Goal: Information Seeking & Learning: Check status

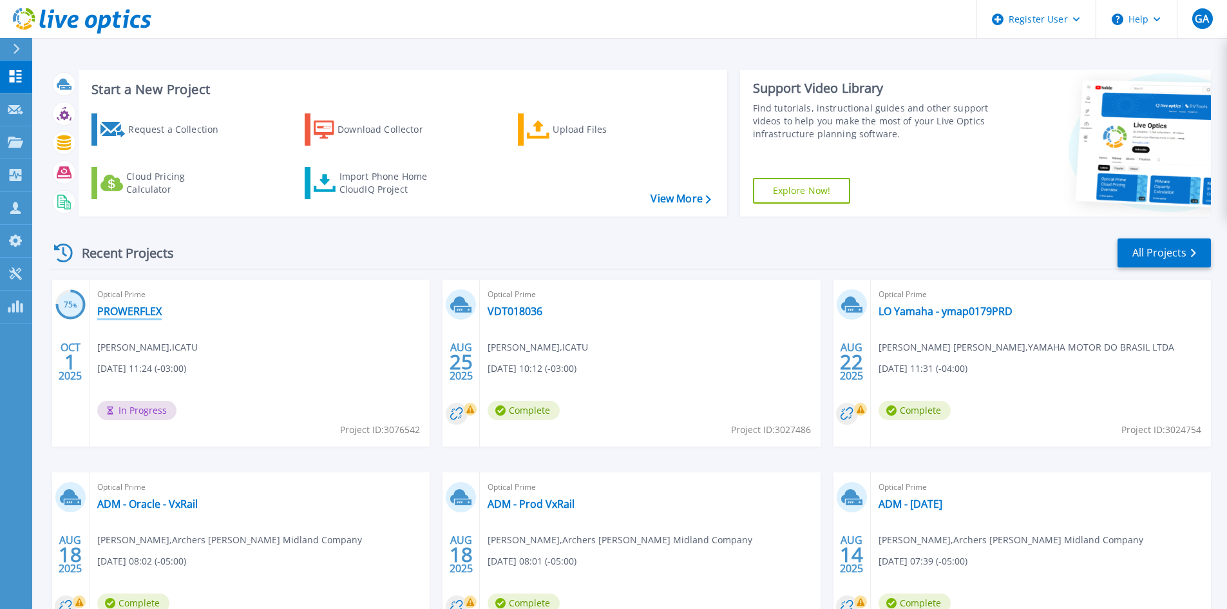
click at [117, 309] on link "PROWERFLEX" at bounding box center [129, 311] width 64 height 13
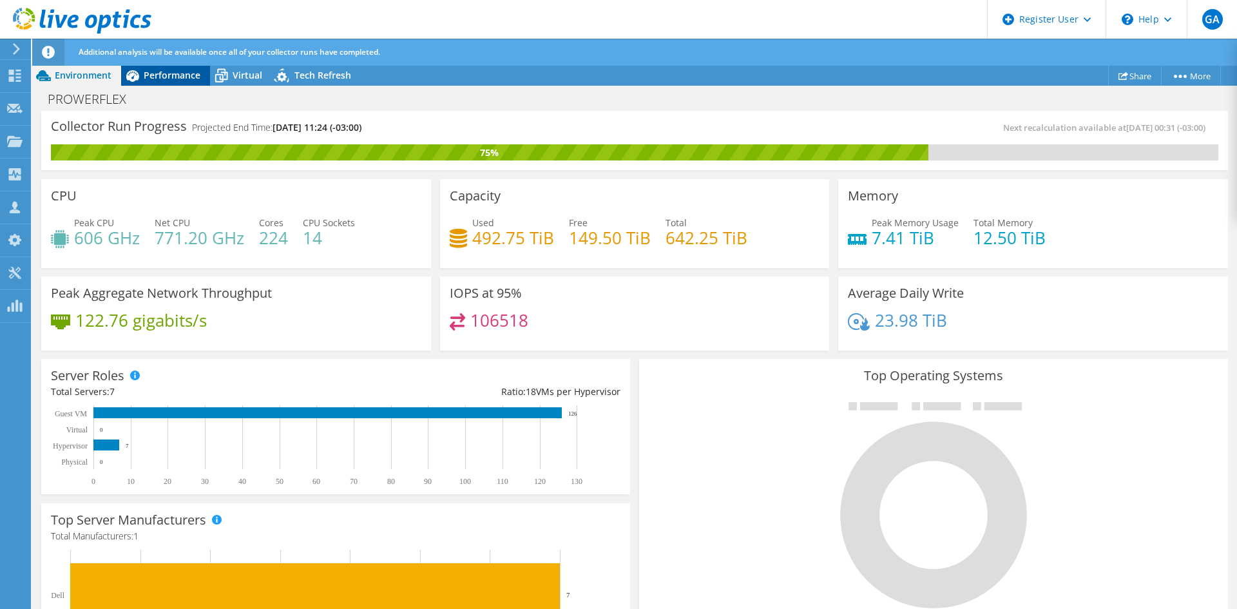
click at [181, 75] on span "Performance" at bounding box center [172, 75] width 57 height 12
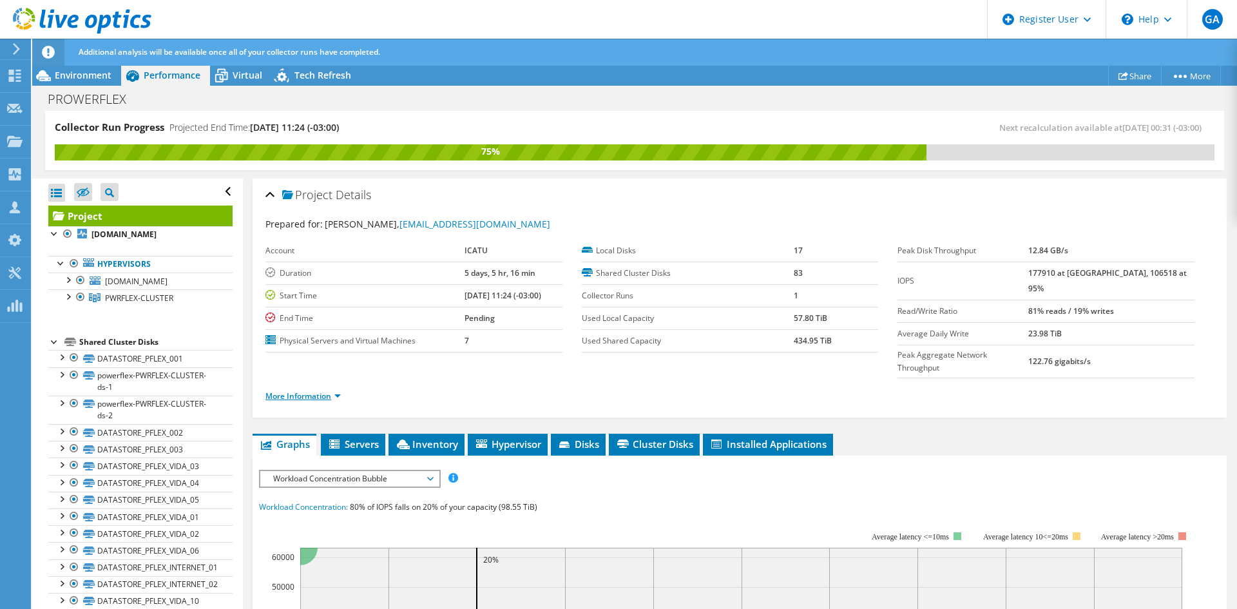
click at [327, 390] on link "More Information" at bounding box center [302, 395] width 75 height 11
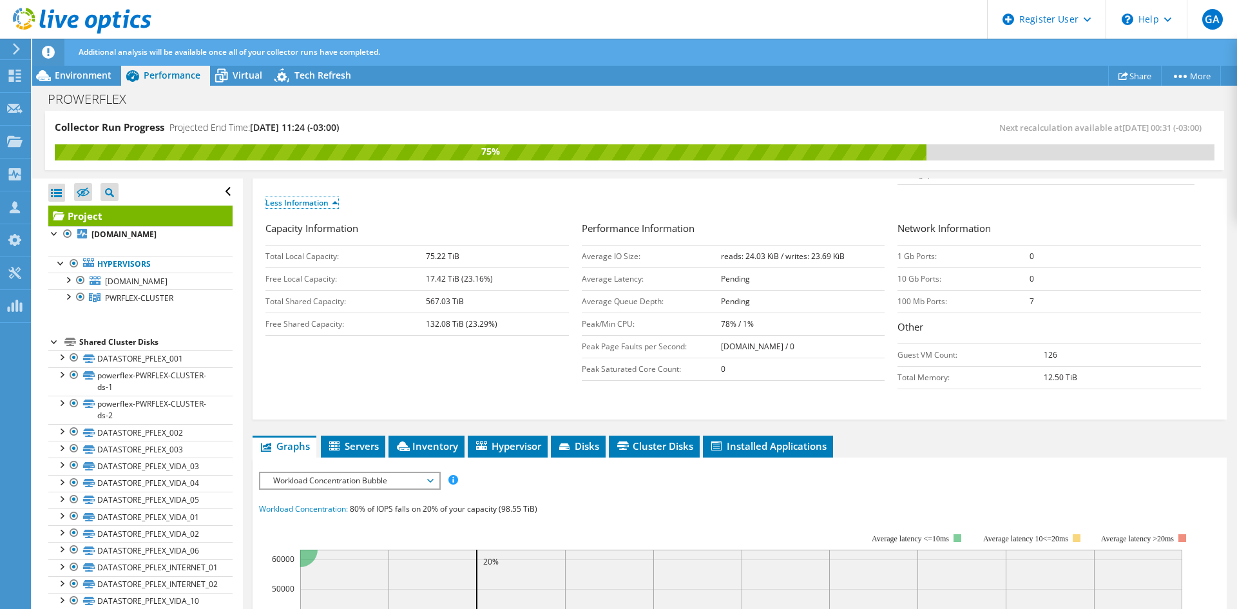
scroll to position [322, 0]
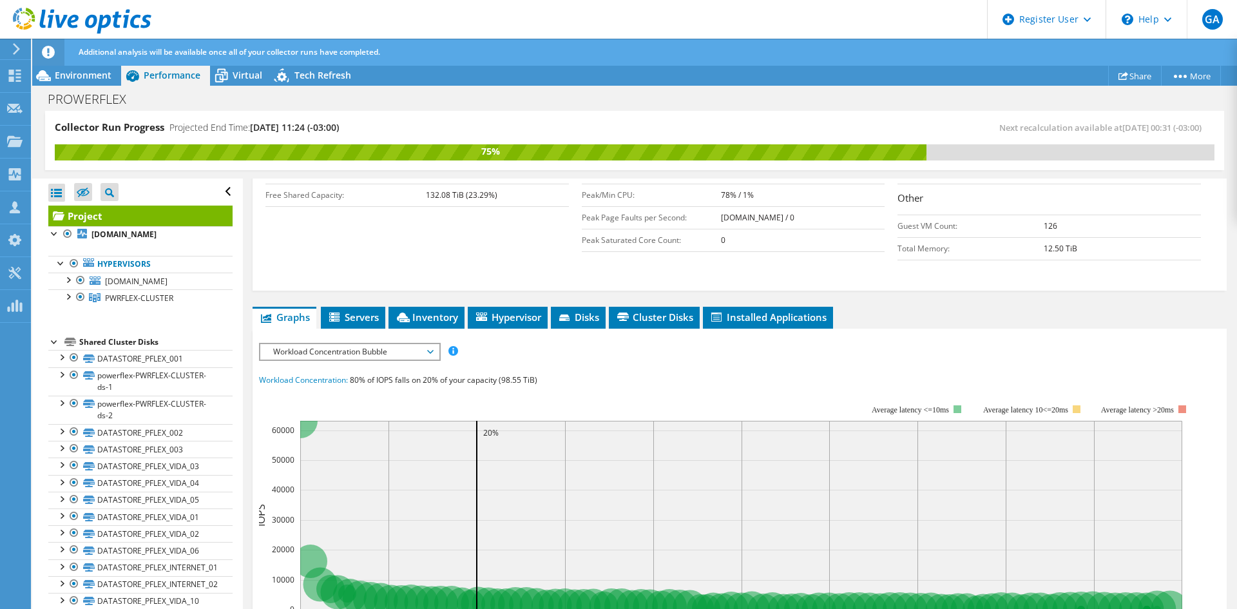
click at [384, 344] on span "Workload Concentration Bubble" at bounding box center [350, 351] width 166 height 15
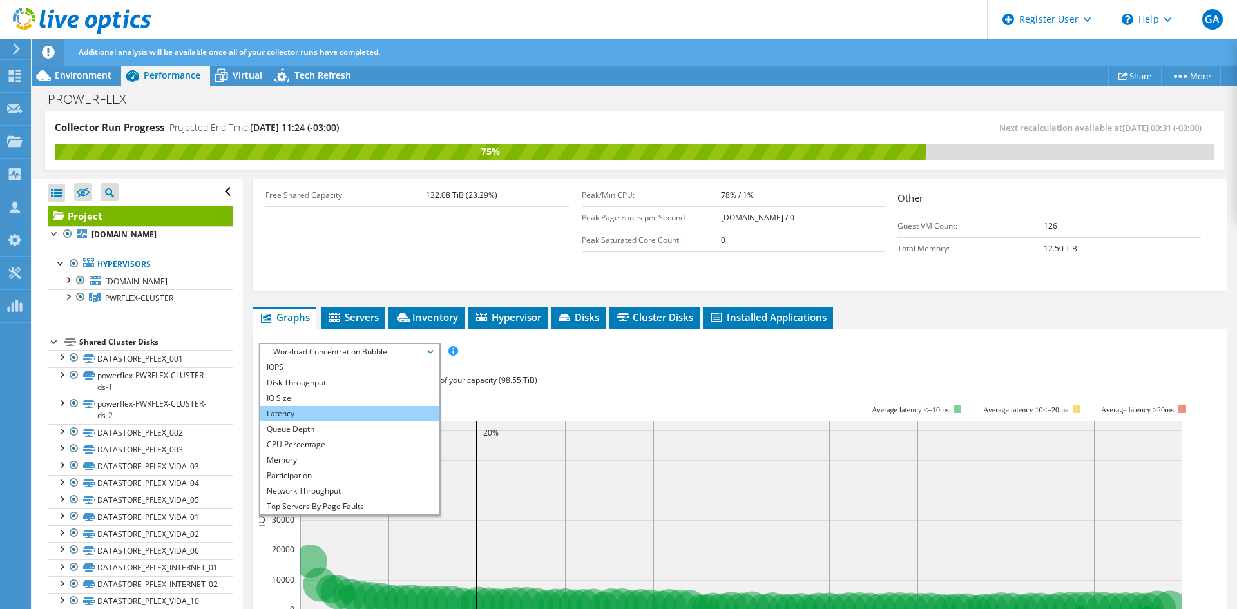
click at [361, 406] on li "Latency" at bounding box center [349, 413] width 178 height 15
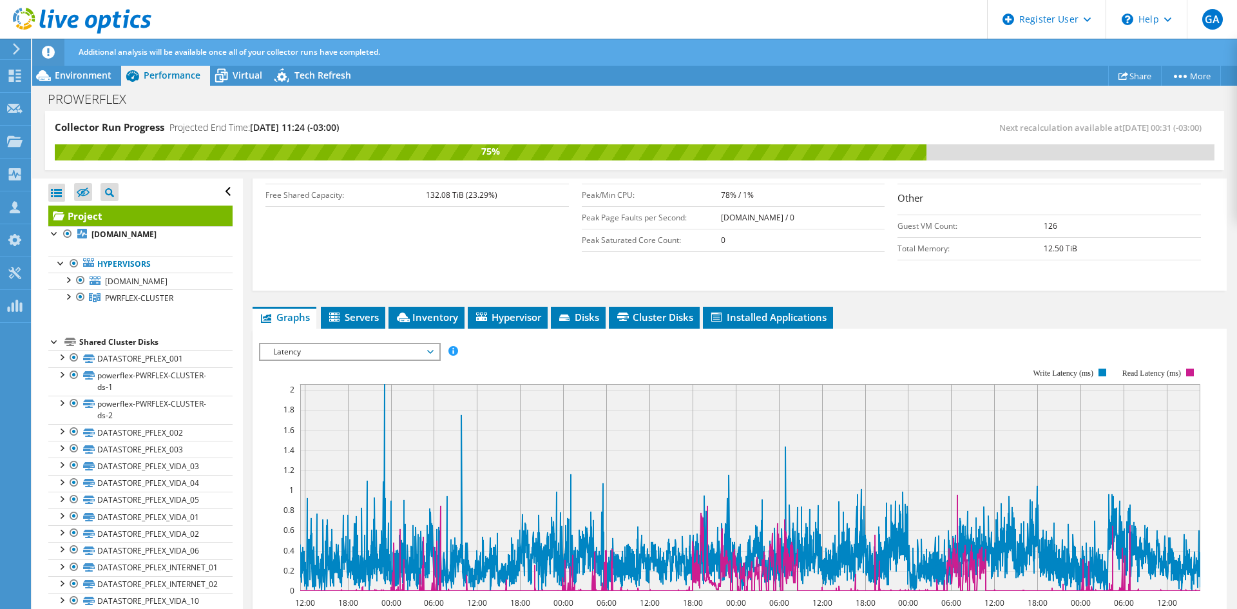
click at [376, 344] on span "Latency" at bounding box center [350, 351] width 166 height 15
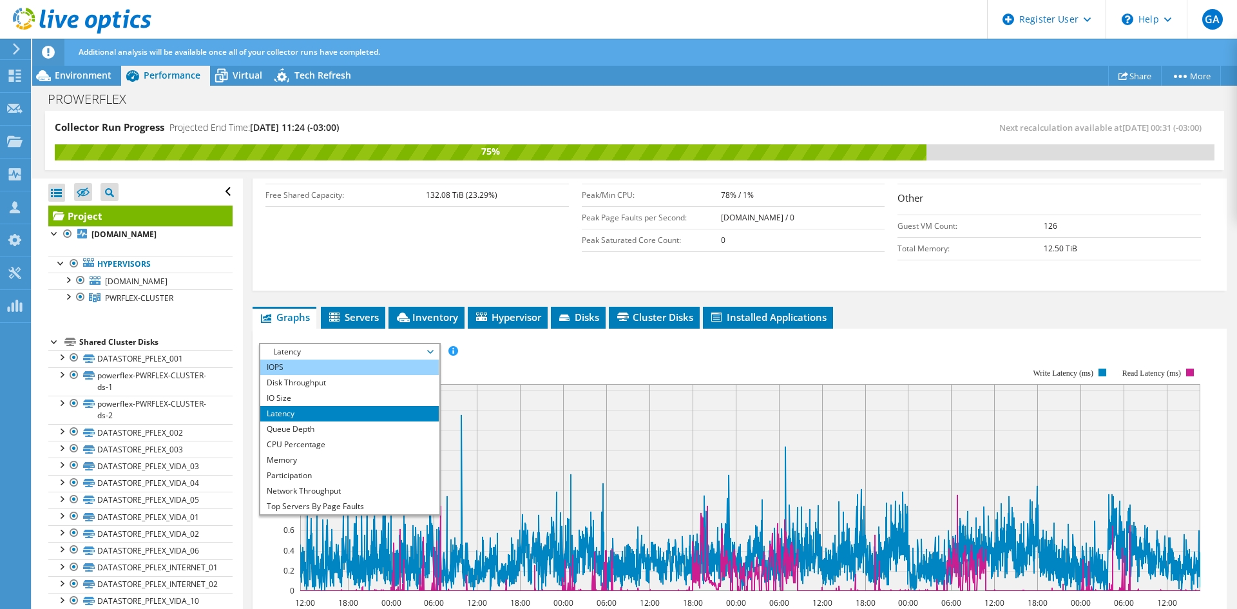
click at [354, 360] on li "IOPS" at bounding box center [349, 367] width 178 height 15
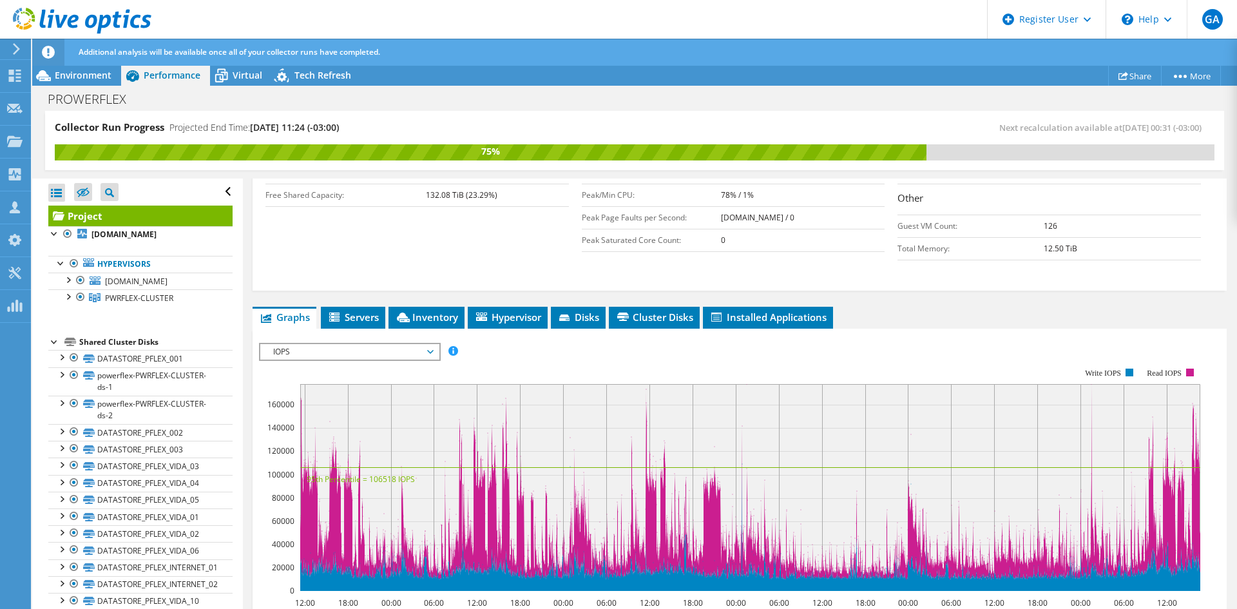
click at [111, 17] on icon at bounding box center [82, 21] width 139 height 26
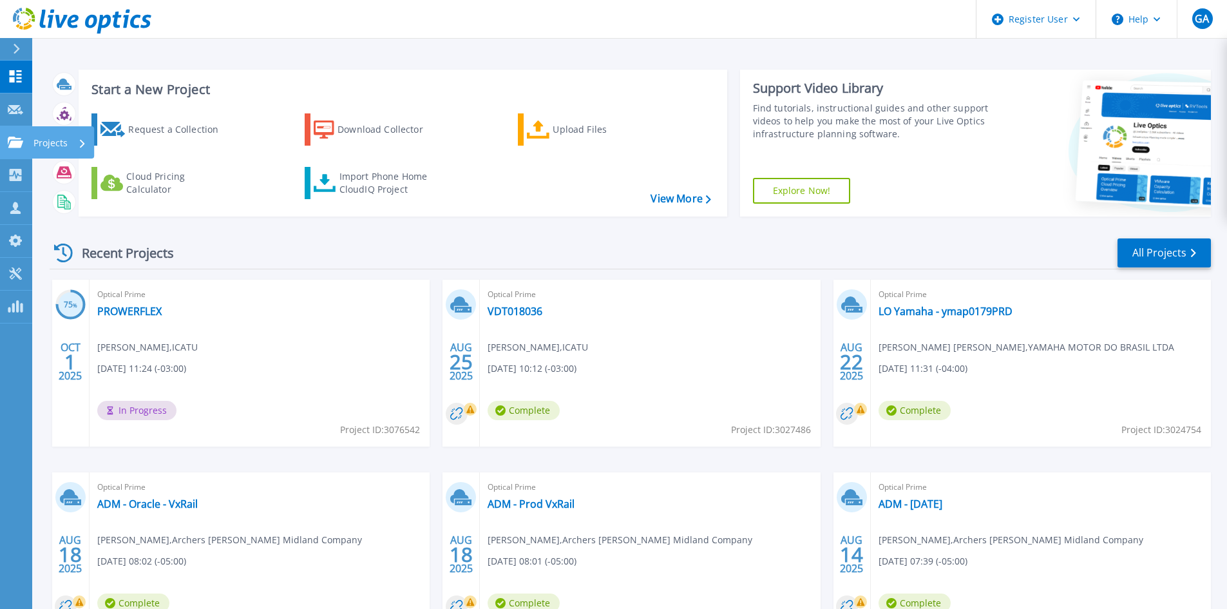
click at [15, 140] on icon at bounding box center [15, 142] width 15 height 11
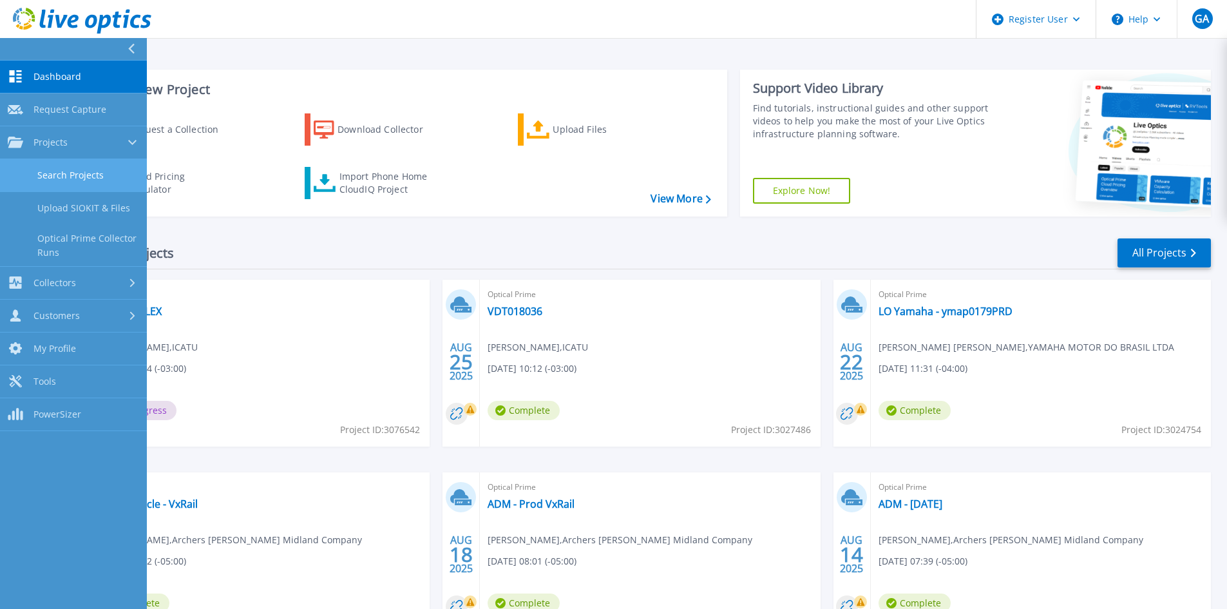
click at [40, 174] on link "Search Projects" at bounding box center [73, 175] width 147 height 33
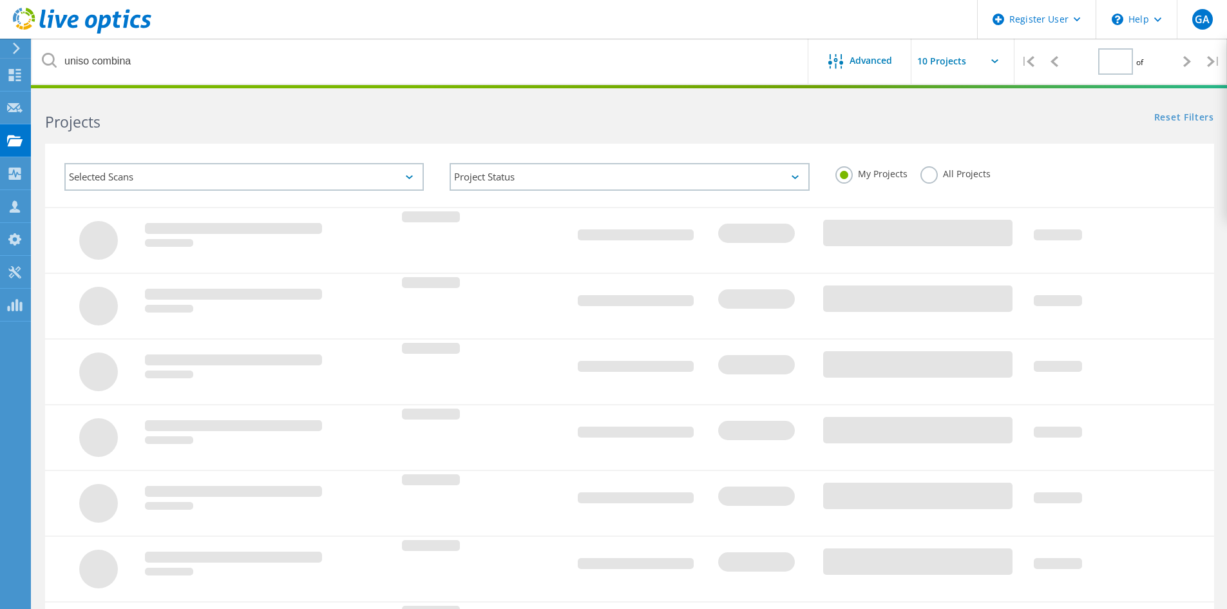
type input "1"
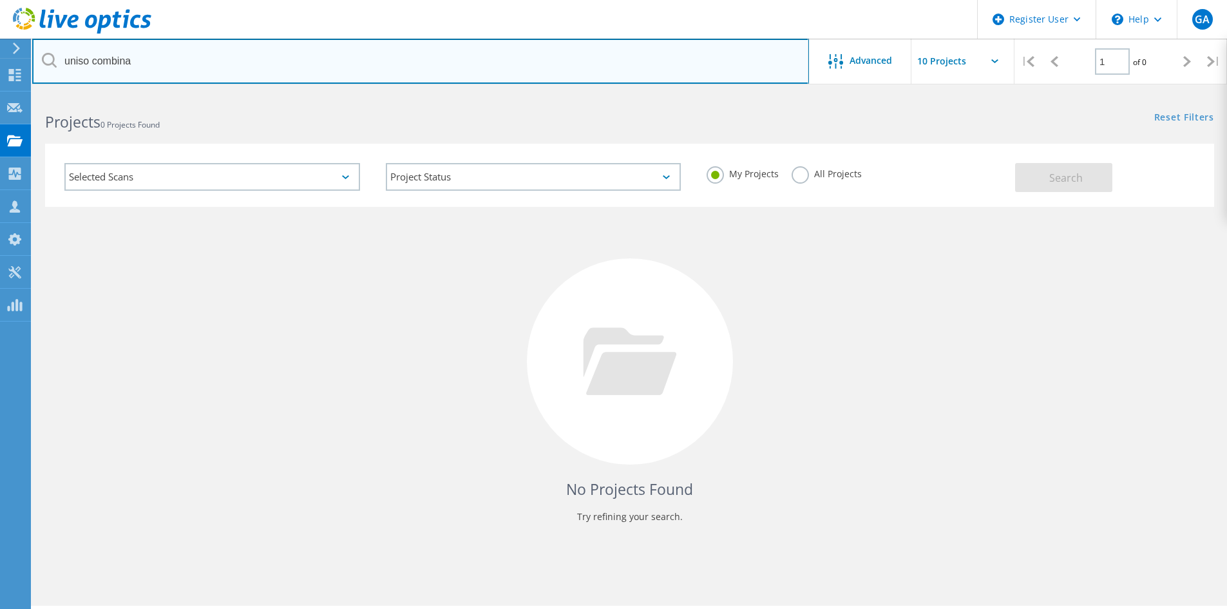
drag, startPoint x: 142, startPoint y: 65, endPoint x: -2, endPoint y: 64, distance: 144.3
click at [0, 64] on html "Register User \n Help Explore Helpful Articles Contact Support GA Dell User [PE…" at bounding box center [613, 322] width 1227 height 644
type input "corpay"
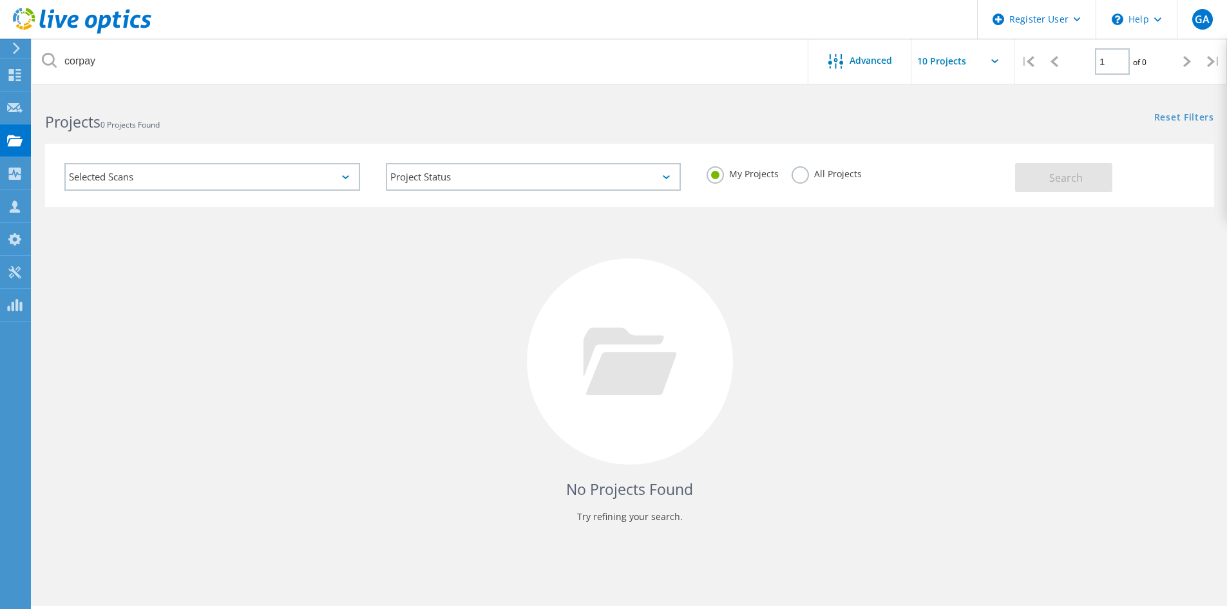
click at [799, 178] on label "All Projects" at bounding box center [827, 172] width 70 height 12
click at [0, 0] on input "All Projects" at bounding box center [0, 0] width 0 height 0
click at [1073, 171] on span "Search" at bounding box center [1067, 178] width 34 height 14
